Goal: Information Seeking & Learning: Learn about a topic

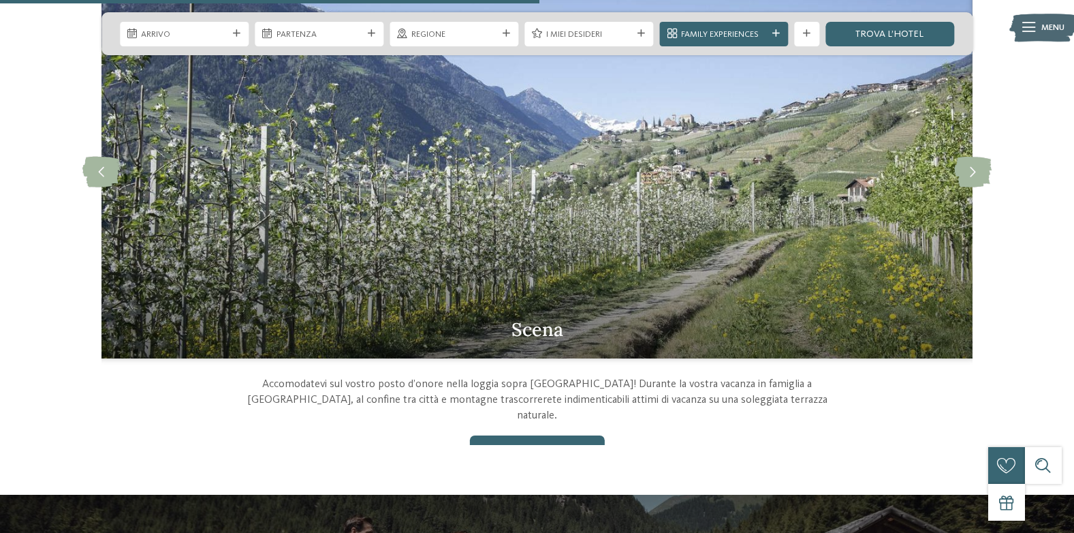
scroll to position [1226, 0]
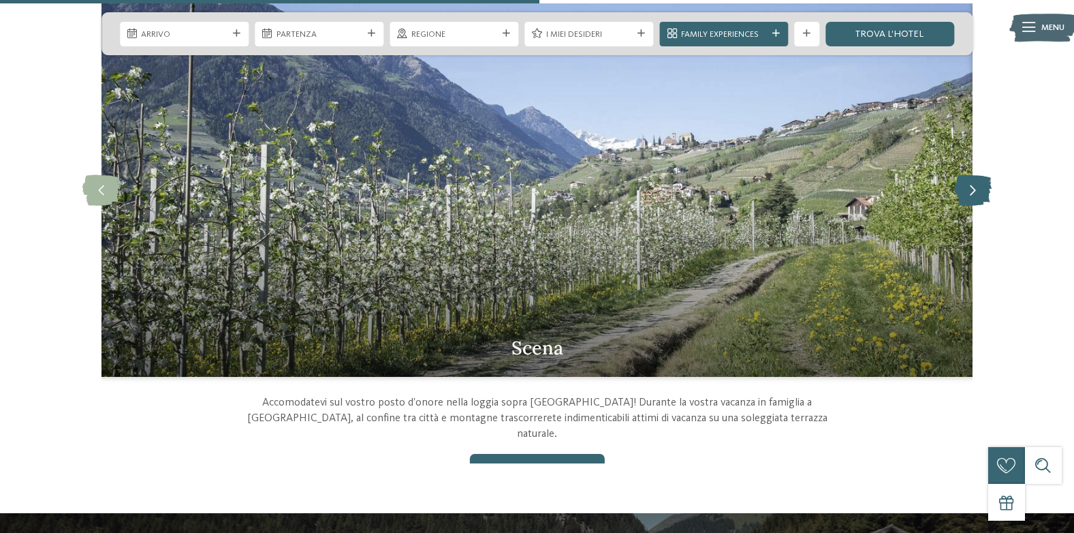
click at [976, 200] on icon at bounding box center [973, 190] width 37 height 31
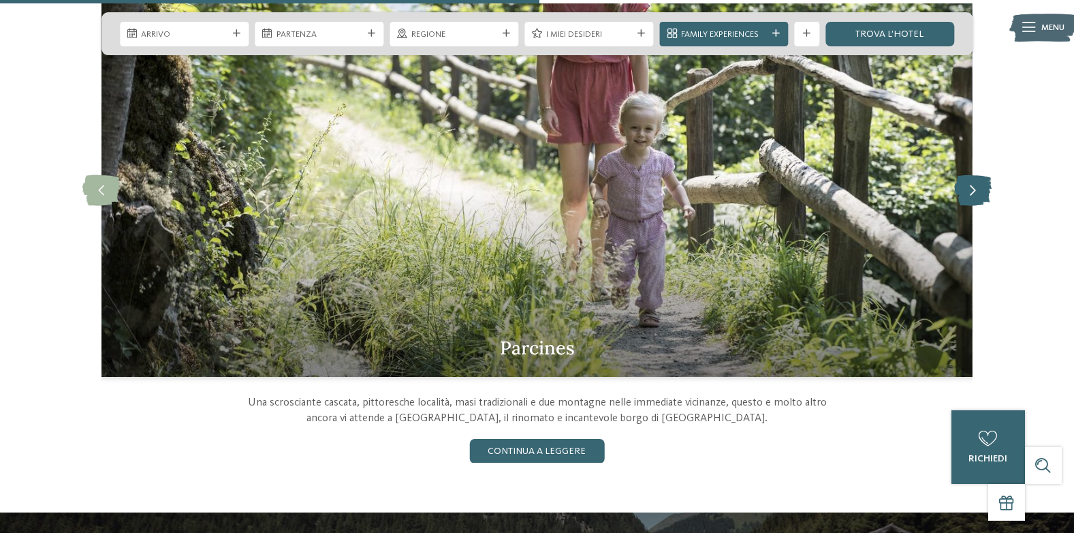
click at [974, 200] on icon at bounding box center [973, 190] width 37 height 31
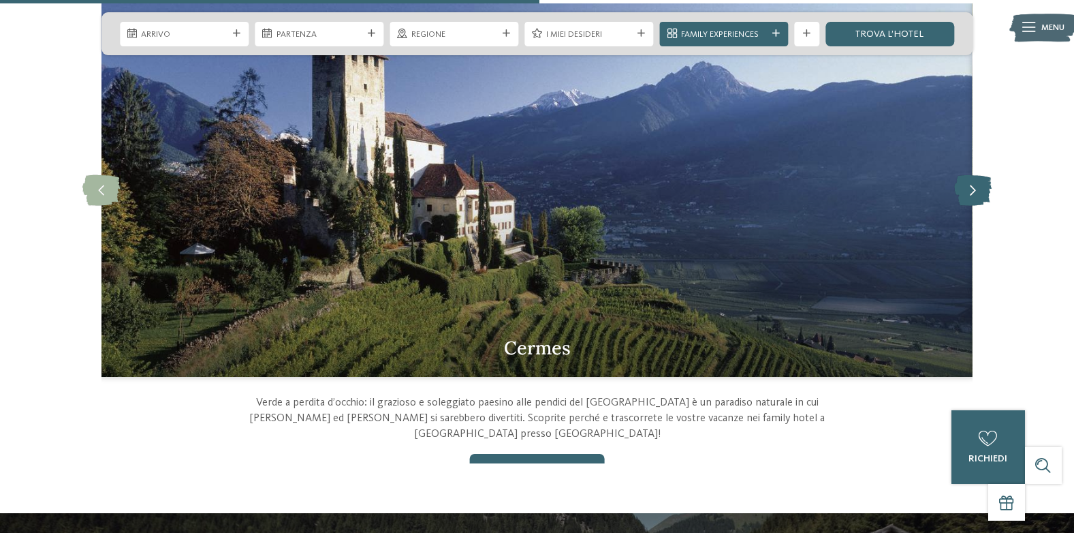
click at [971, 200] on icon at bounding box center [973, 190] width 37 height 31
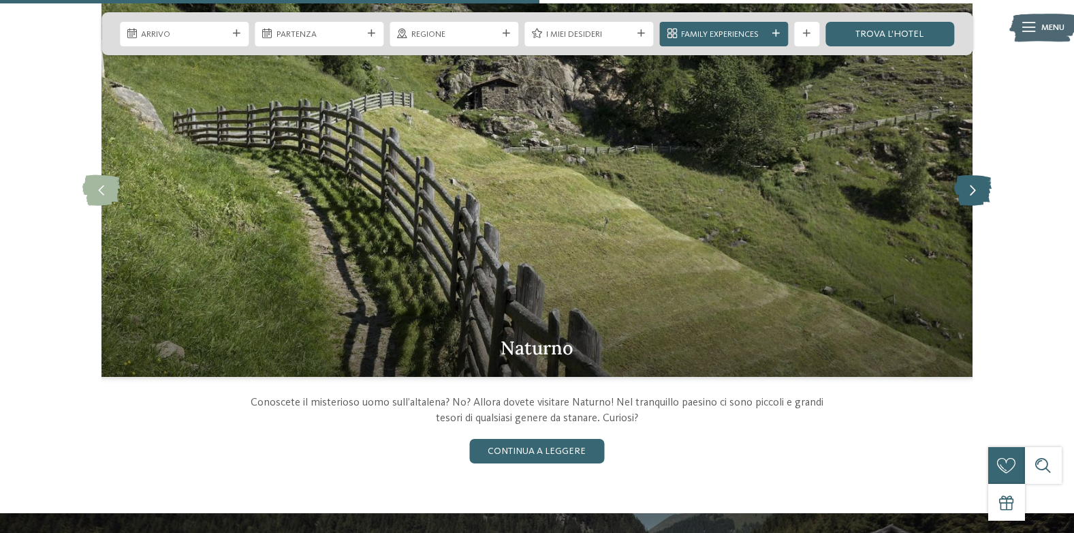
click at [970, 200] on icon at bounding box center [973, 190] width 37 height 31
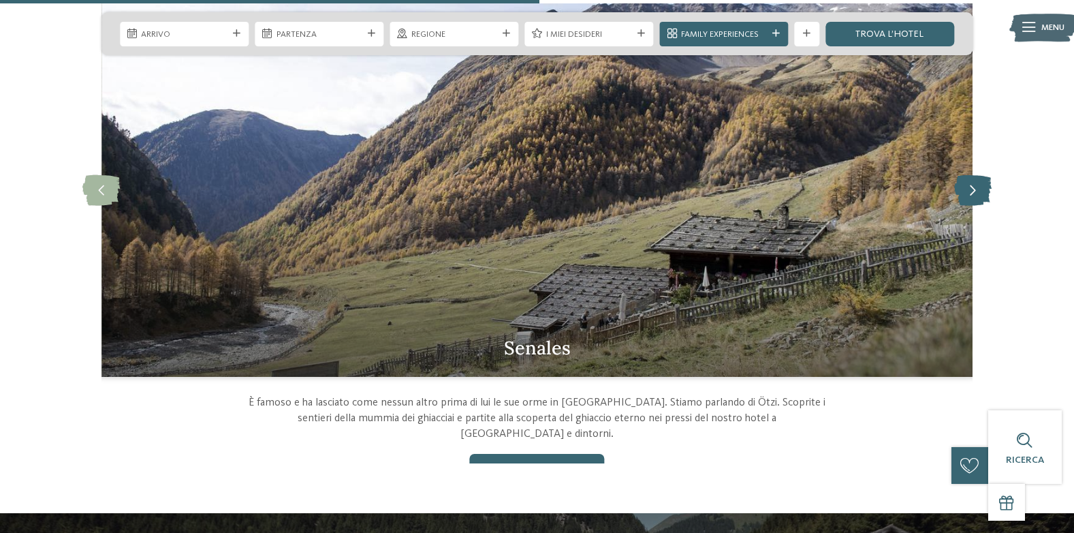
click at [970, 200] on icon at bounding box center [973, 190] width 37 height 31
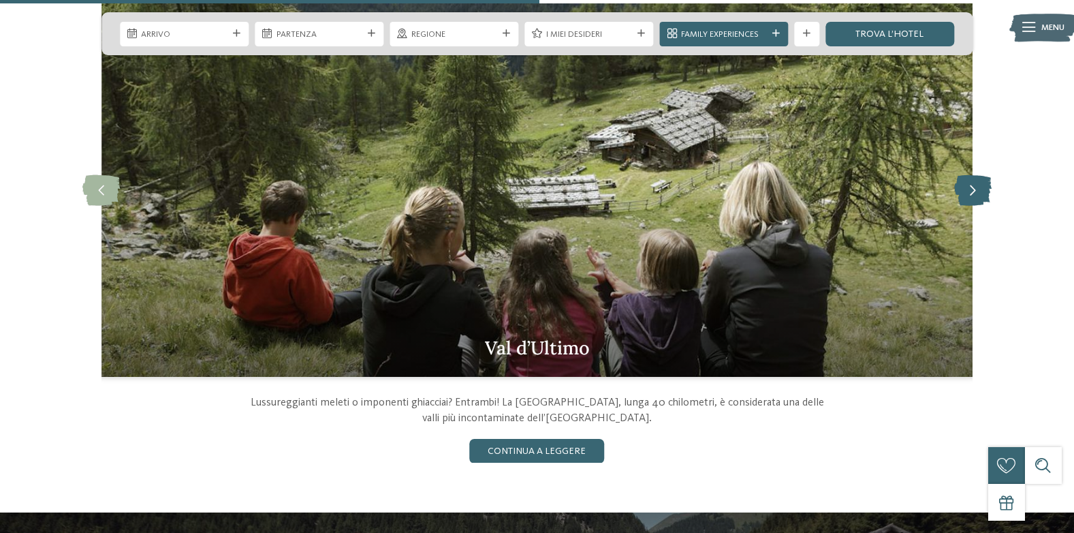
click at [970, 200] on icon at bounding box center [973, 190] width 37 height 31
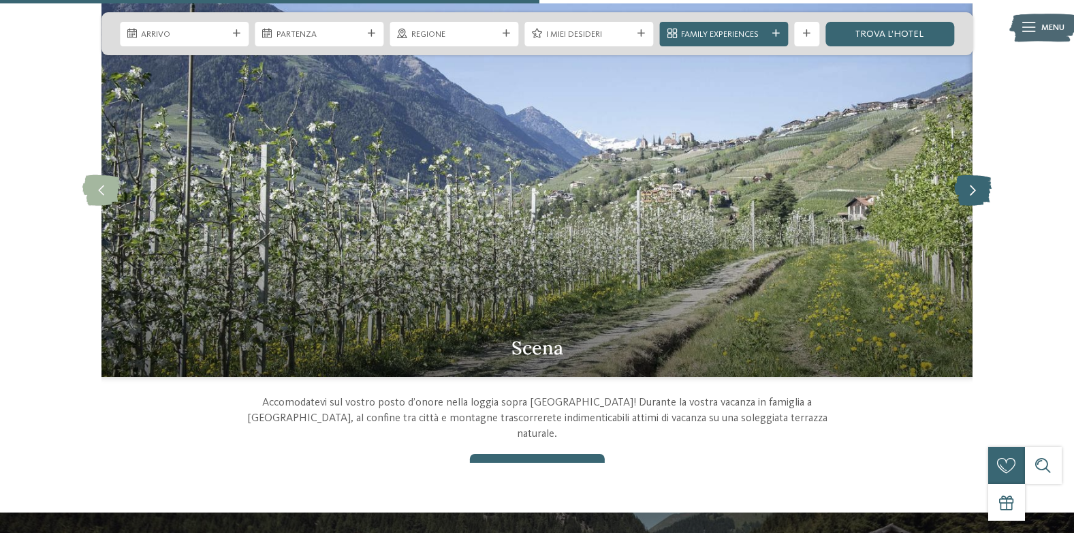
click at [970, 200] on icon at bounding box center [973, 190] width 37 height 31
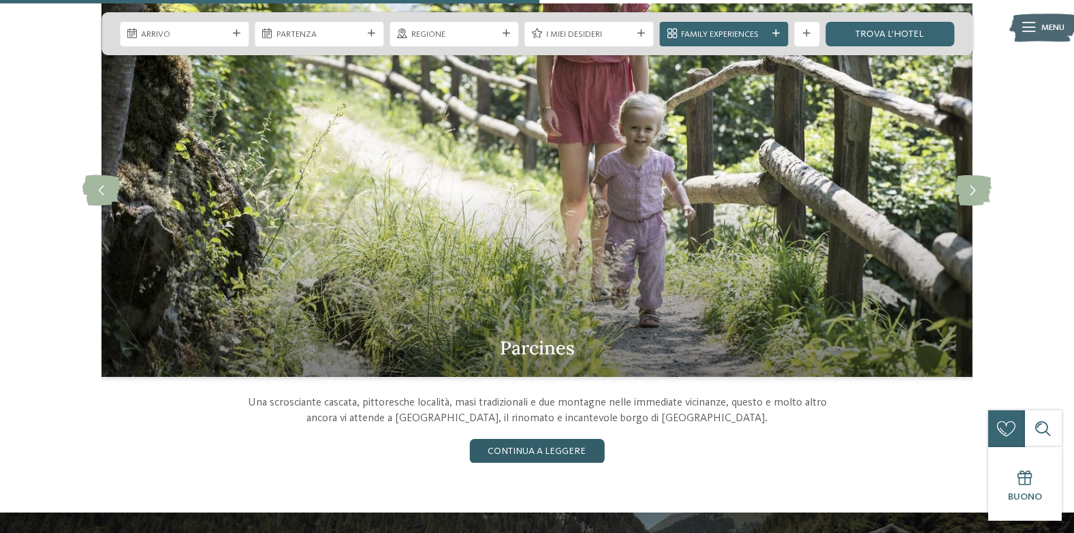
click at [489, 463] on link "continua a leggere" at bounding box center [536, 451] width 135 height 25
